Goal: Task Accomplishment & Management: Use online tool/utility

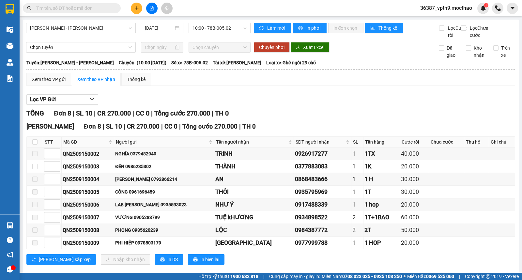
click at [186, 101] on div "Lọc VP Gửi [PERSON_NAME] 8 | SL 10 | CR 270.000 | CC 0 | [PERSON_NAME] 270.000…" at bounding box center [270, 182] width 489 height 182
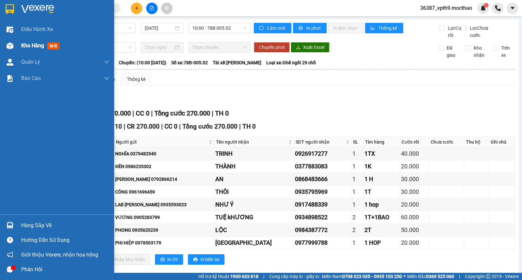
click at [25, 44] on span "Kho hàng" at bounding box center [32, 45] width 23 height 6
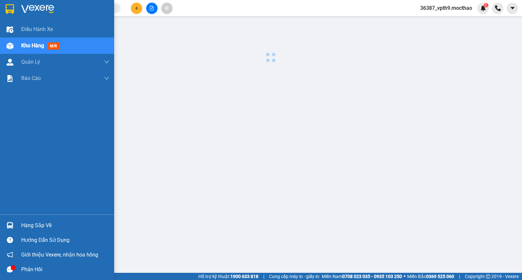
click at [25, 44] on span "Kho hàng" at bounding box center [32, 45] width 23 height 6
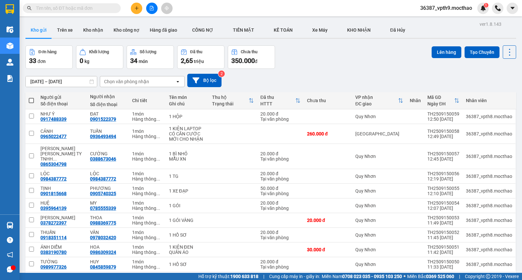
click at [320, 55] on div "Đơn hàng 33 đơn [PERSON_NAME] 0 kg Số [PERSON_NAME] 34 món Đã thu 2,65 [PERSON_…" at bounding box center [270, 57] width 491 height 24
click at [105, 11] on input "text" at bounding box center [74, 8] width 77 height 7
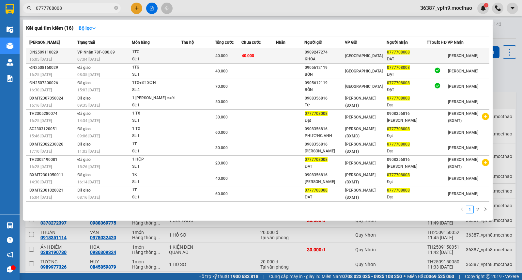
type input "0777708008"
click at [202, 50] on td at bounding box center [199, 55] width 34 height 15
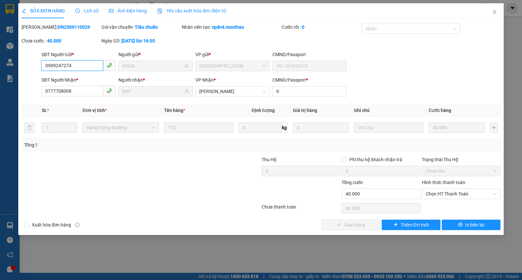
type input "0909247274"
type input "KHOA"
type input "0777708008"
type input "ĐẠT"
type input "0"
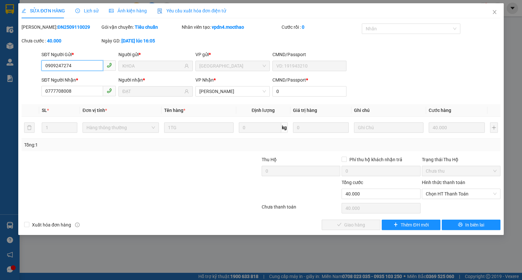
type input "40.000"
click at [428, 195] on span "Chọn HT Thanh Toán" at bounding box center [461, 194] width 71 height 10
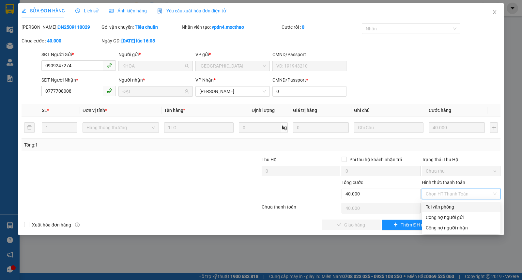
drag, startPoint x: 436, startPoint y: 209, endPoint x: 417, endPoint y: 209, distance: 18.6
click at [435, 209] on div "Tại văn phòng" at bounding box center [461, 206] width 71 height 7
type input "0"
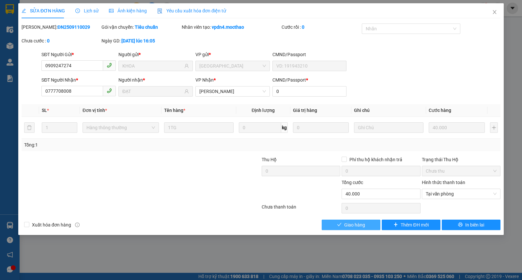
click at [335, 225] on button "Giao hàng" at bounding box center [351, 225] width 59 height 10
